Goal: Task Accomplishment & Management: Manage account settings

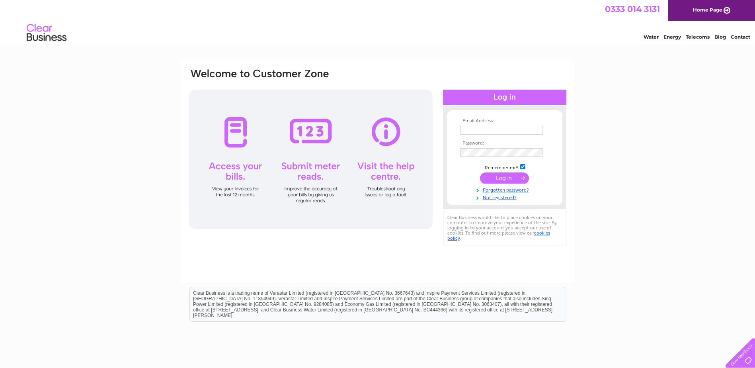
type input "nayan.patel@bluecubetravel.co.uk"
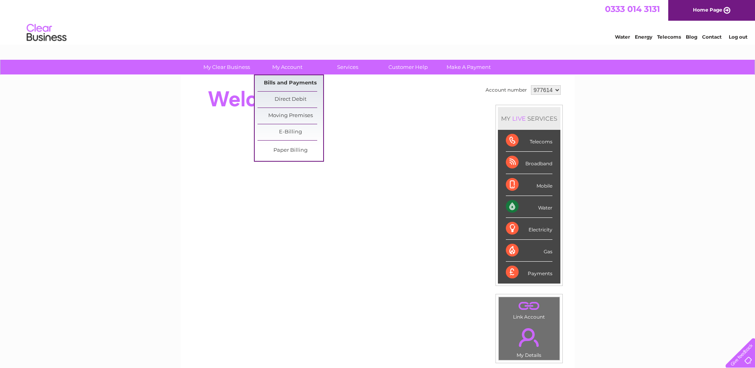
click at [281, 80] on link "Bills and Payments" at bounding box center [290, 83] width 66 height 16
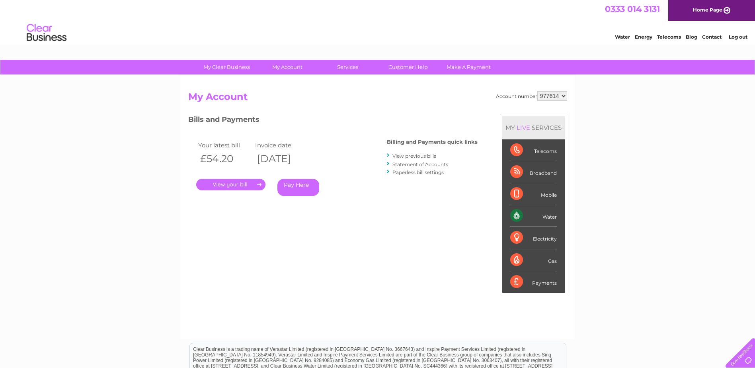
drag, startPoint x: 220, startPoint y: 182, endPoint x: 231, endPoint y: 177, distance: 11.8
click at [220, 182] on link "." at bounding box center [230, 185] width 69 height 12
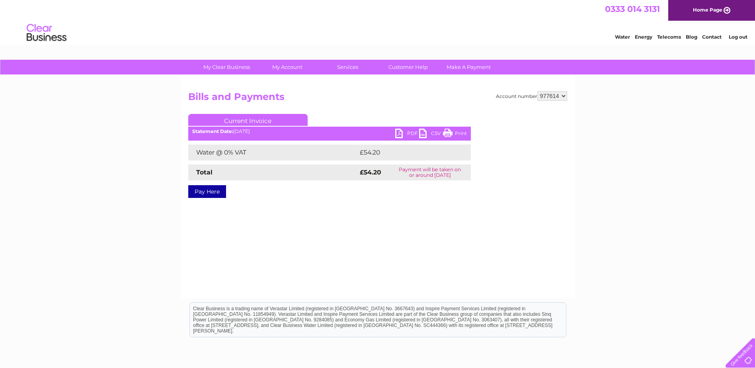
click at [400, 133] on link "PDF" at bounding box center [407, 135] width 24 height 12
